Goal: Task Accomplishment & Management: Manage account settings

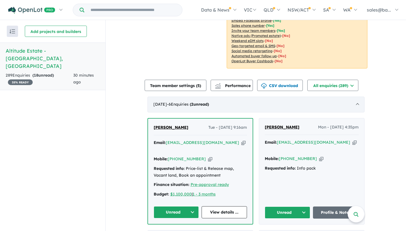
scroll to position [134, 0]
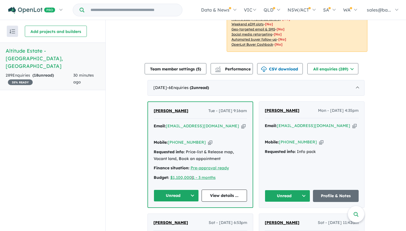
click at [337, 119] on div "[PERSON_NAME] Mon - [DATE] 4:35pm Email: [EMAIL_ADDRESS][DOMAIN_NAME] Copied! M…" at bounding box center [311, 155] width 105 height 106
click at [338, 119] on div "[PERSON_NAME] Mon - [DATE] 4:35pm Email: [EMAIL_ADDRESS][DOMAIN_NAME] Copied! M…" at bounding box center [311, 155] width 105 height 106
drag, startPoint x: 332, startPoint y: 119, endPoint x: 313, endPoint y: 119, distance: 18.9
click at [313, 119] on div "[PERSON_NAME] Mon - [DATE] 4:35pm Email: [EMAIL_ADDRESS][DOMAIN_NAME] Copied! M…" at bounding box center [311, 155] width 105 height 106
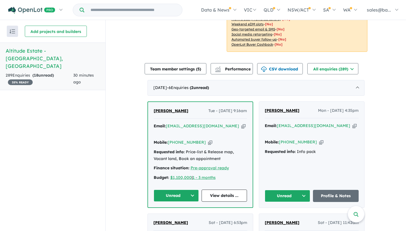
click at [313, 119] on div "[PERSON_NAME] Mon - [DATE] 4:35pm Email: [EMAIL_ADDRESS][DOMAIN_NAME] Copied! M…" at bounding box center [311, 155] width 105 height 106
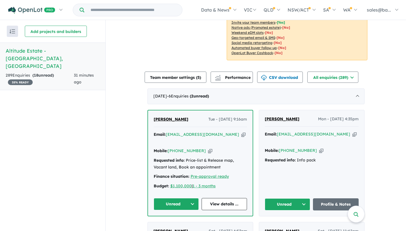
scroll to position [126, 0]
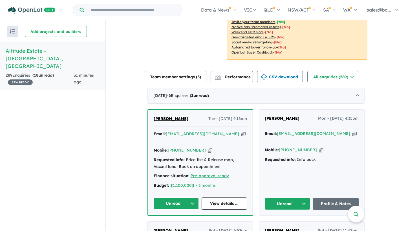
click at [353, 131] on icon "button" at bounding box center [355, 134] width 4 height 6
click at [297, 198] on button "Unread" at bounding box center [288, 204] width 46 height 12
click at [296, 224] on button "Assigned" at bounding box center [289, 230] width 49 height 13
click at [242, 131] on icon "button" at bounding box center [244, 134] width 4 height 6
click at [186, 198] on button "Unread" at bounding box center [176, 204] width 45 height 12
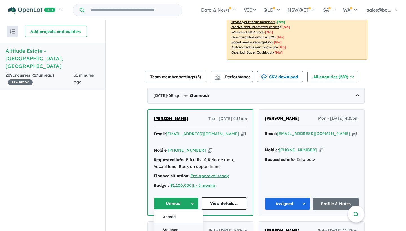
click at [180, 224] on button "Assigned" at bounding box center [178, 230] width 49 height 13
